Goal: Find specific page/section: Find specific page/section

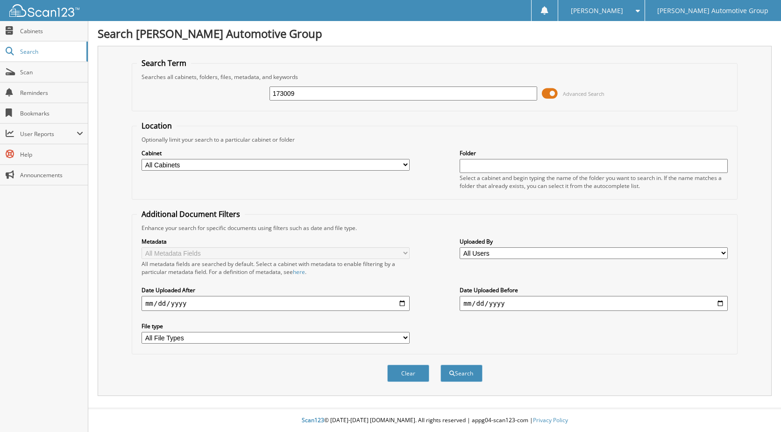
type input "173009"
click at [440, 364] on button "Search" at bounding box center [461, 372] width 42 height 17
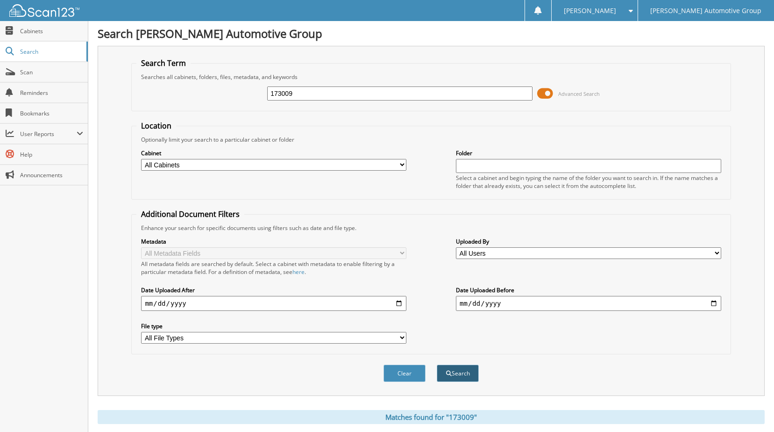
click at [461, 368] on button "Search" at bounding box center [458, 372] width 42 height 17
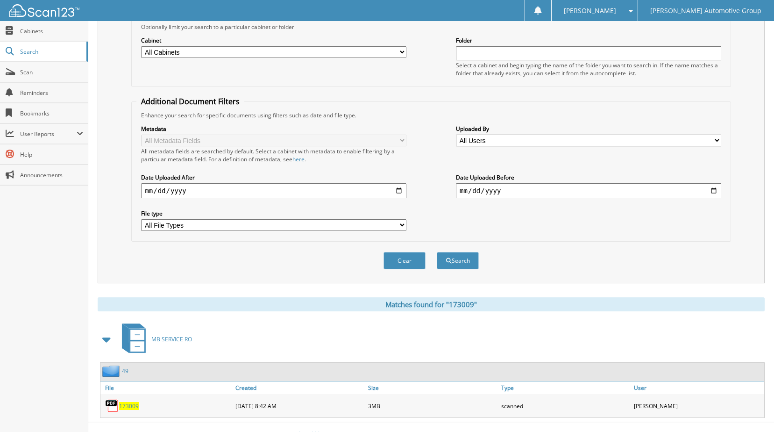
scroll to position [127, 0]
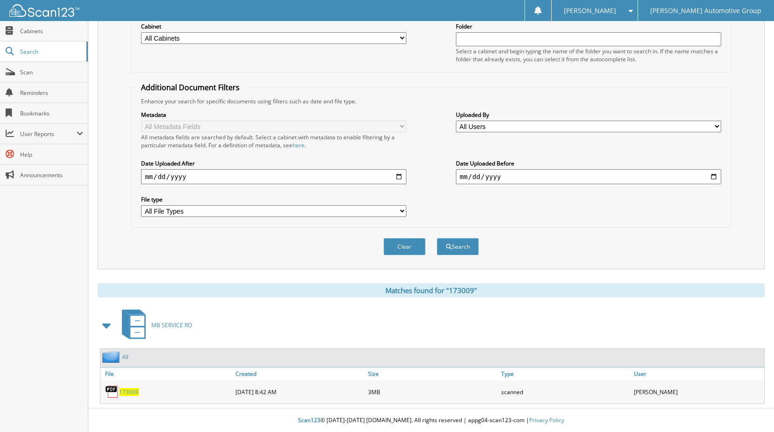
click at [132, 393] on span "173009" at bounding box center [129, 392] width 20 height 8
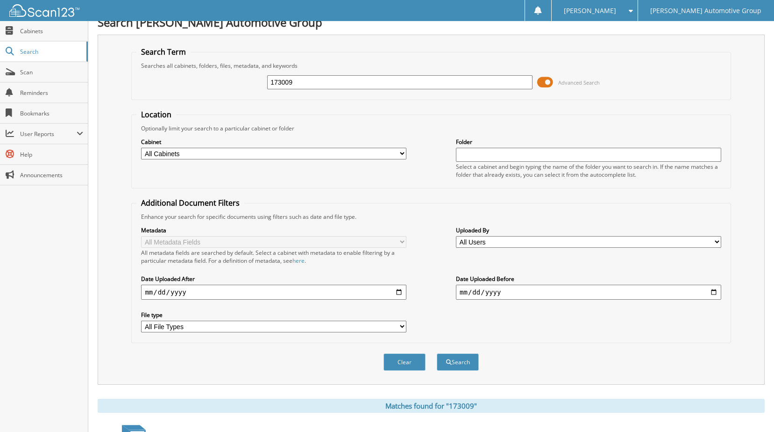
scroll to position [0, 0]
